Goal: Find specific page/section: Find specific page/section

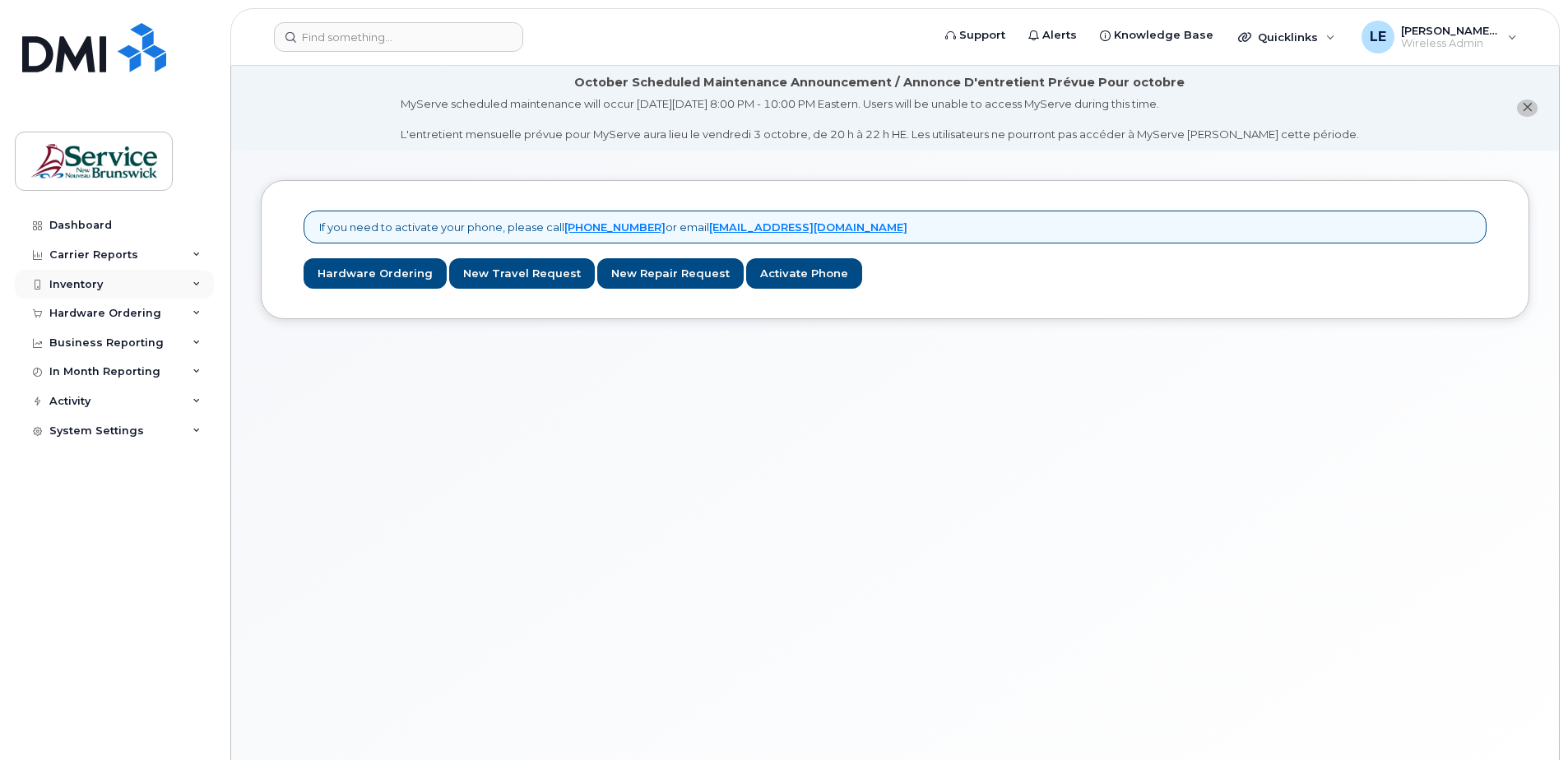
click at [72, 284] on div "Inventory" at bounding box center [76, 284] width 54 height 13
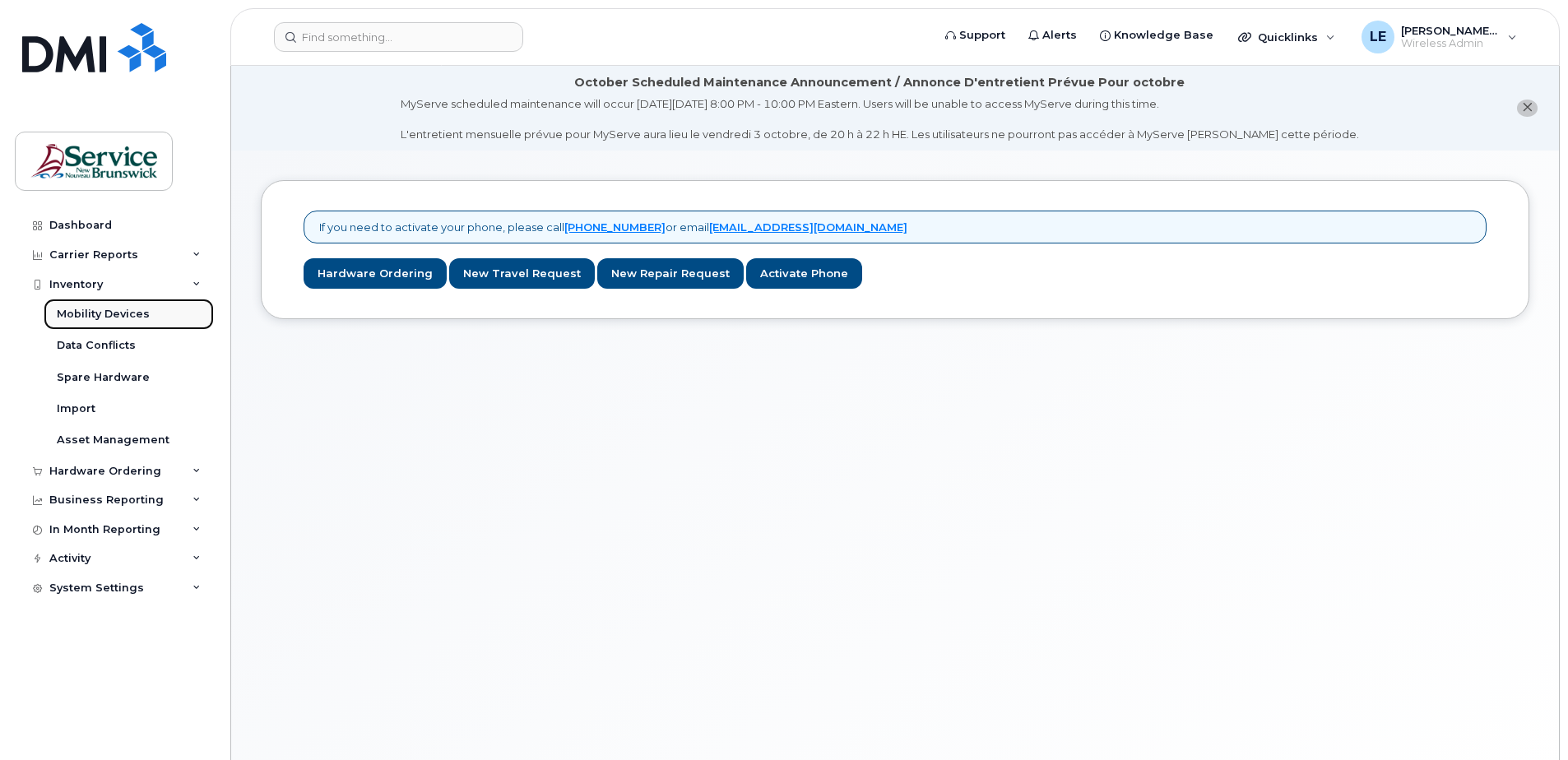
click at [83, 315] on div "Mobility Devices" at bounding box center [103, 314] width 93 height 15
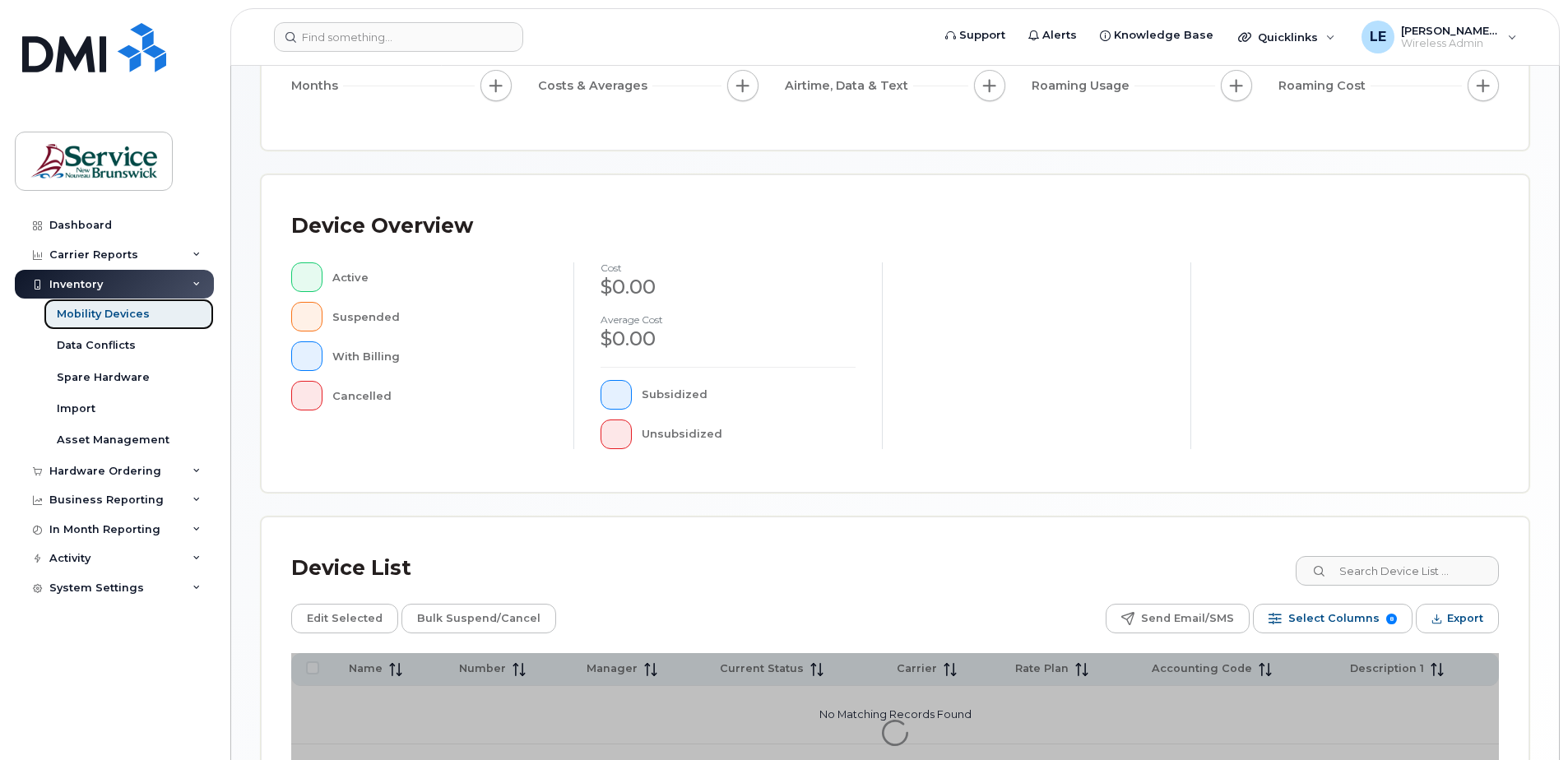
scroll to position [371, 0]
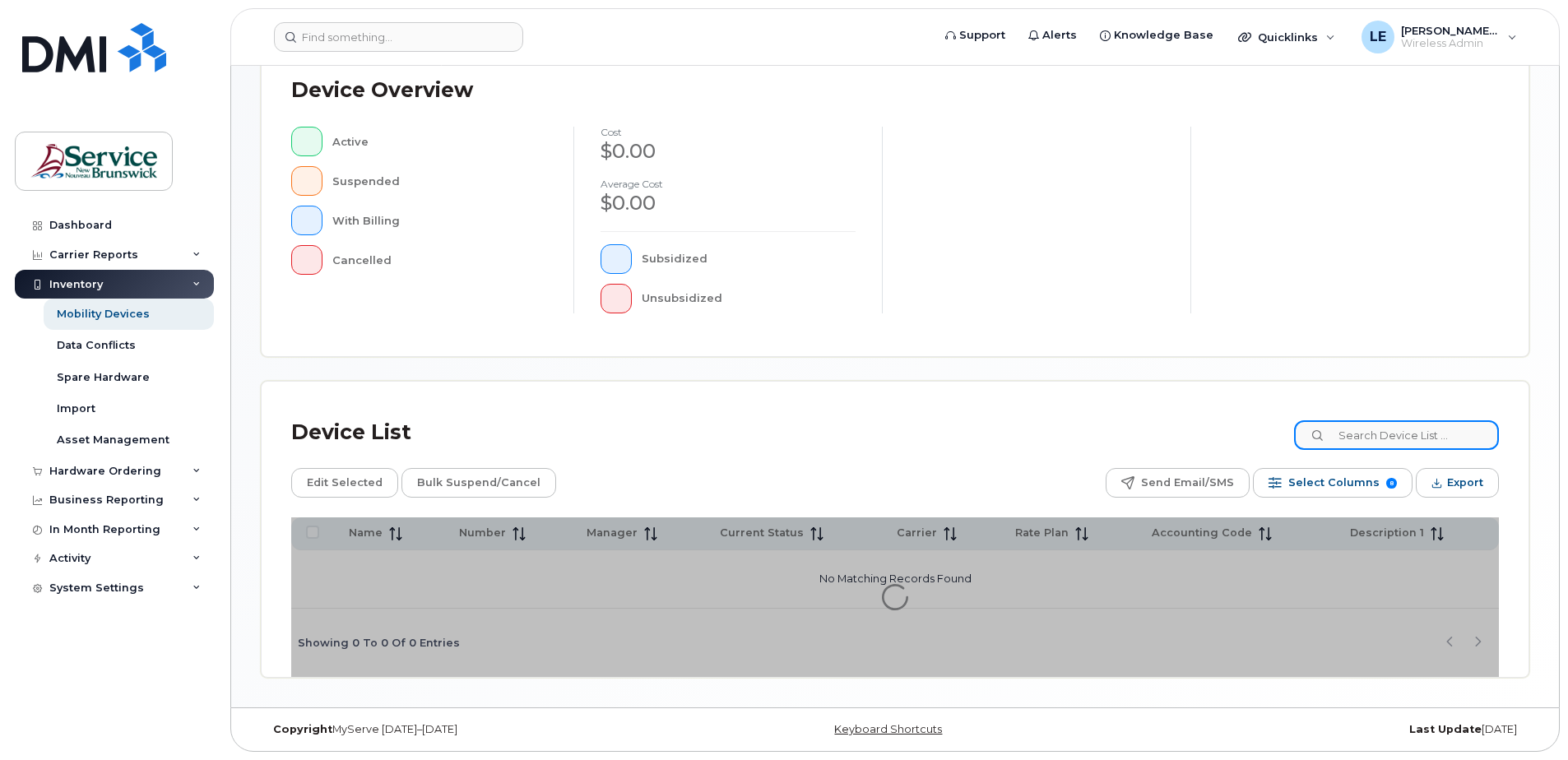
click at [1369, 439] on input at bounding box center [1397, 435] width 205 height 30
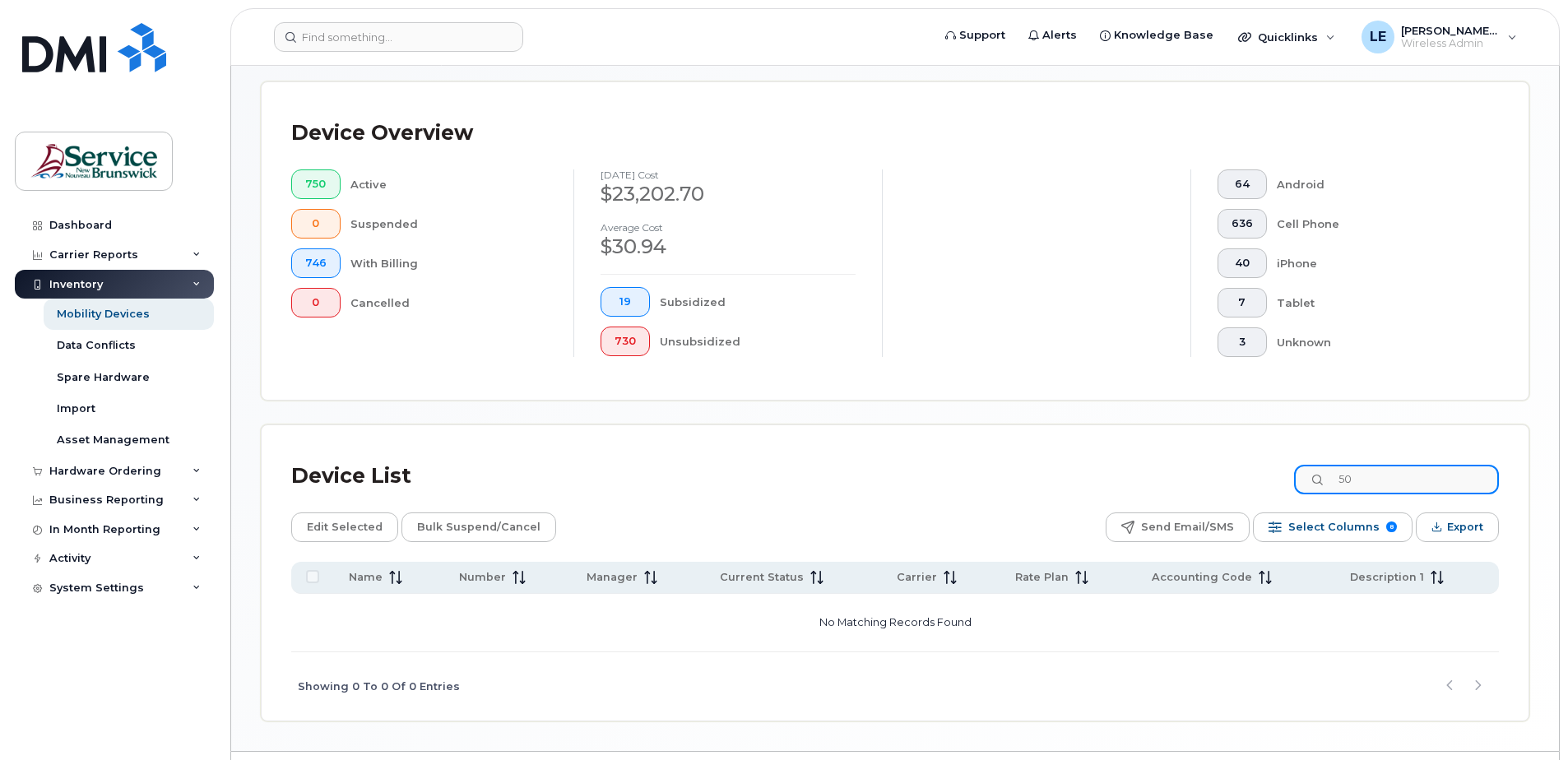
type input "5"
type input "h"
